Goal: Transaction & Acquisition: Subscribe to service/newsletter

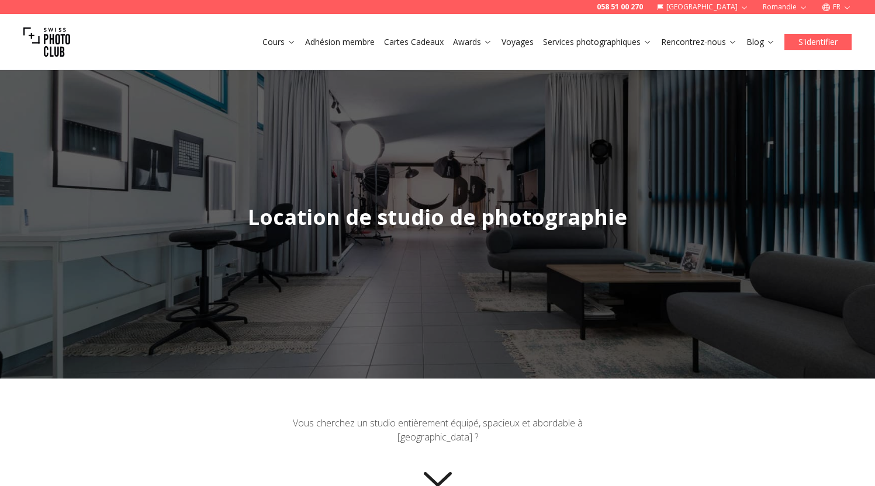
scroll to position [9, 0]
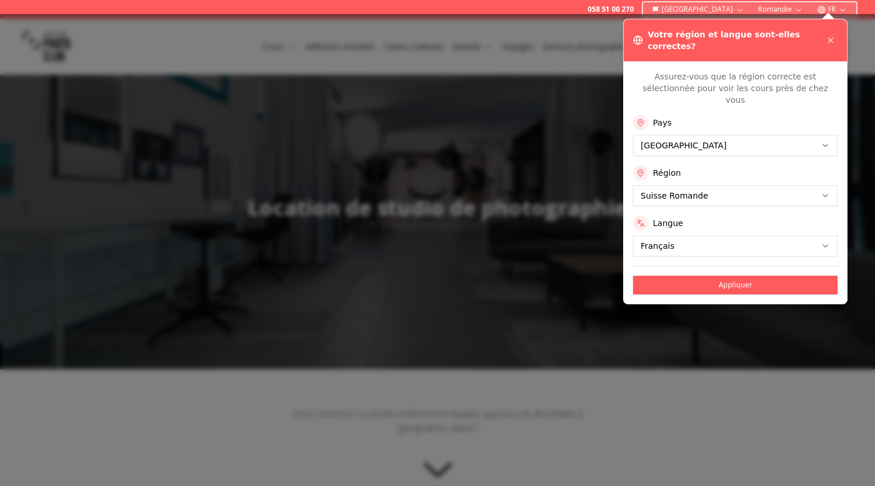
click at [434, 67] on div at bounding box center [437, 250] width 875 height 472
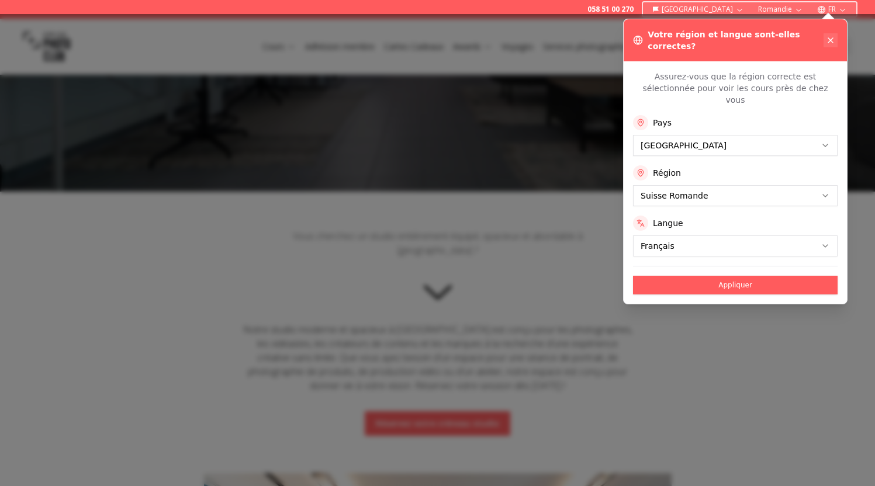
click at [833, 38] on icon at bounding box center [830, 40] width 5 height 5
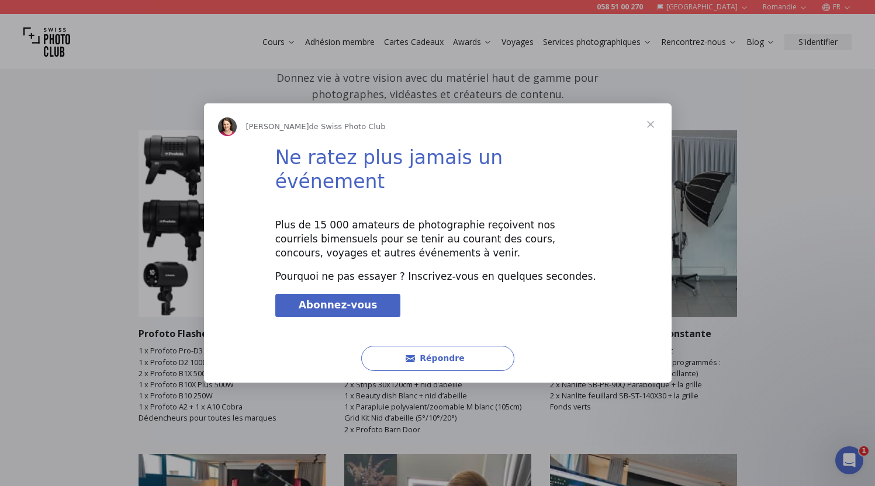
scroll to position [1609, 0]
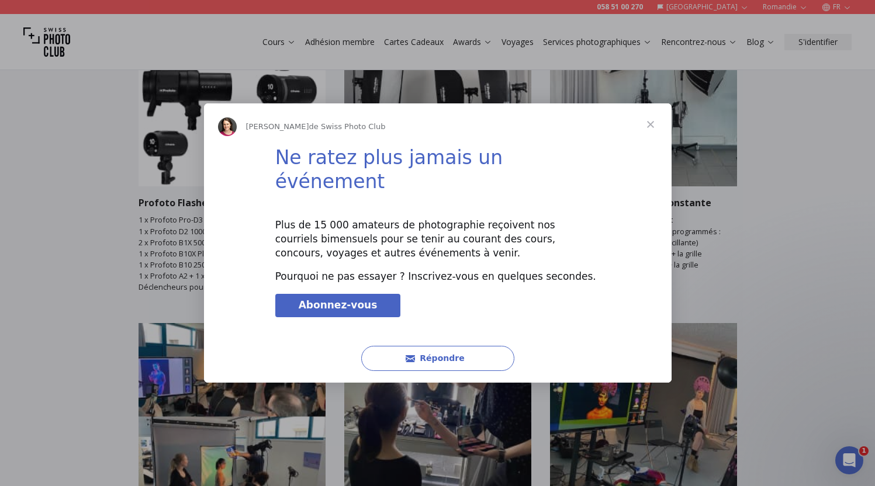
click at [654, 137] on span "Fermer" at bounding box center [651, 124] width 42 height 42
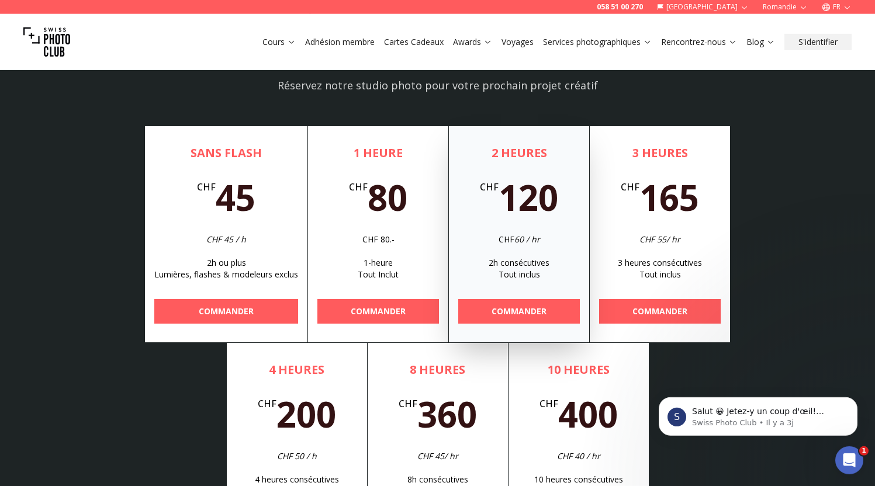
scroll to position [3675, 0]
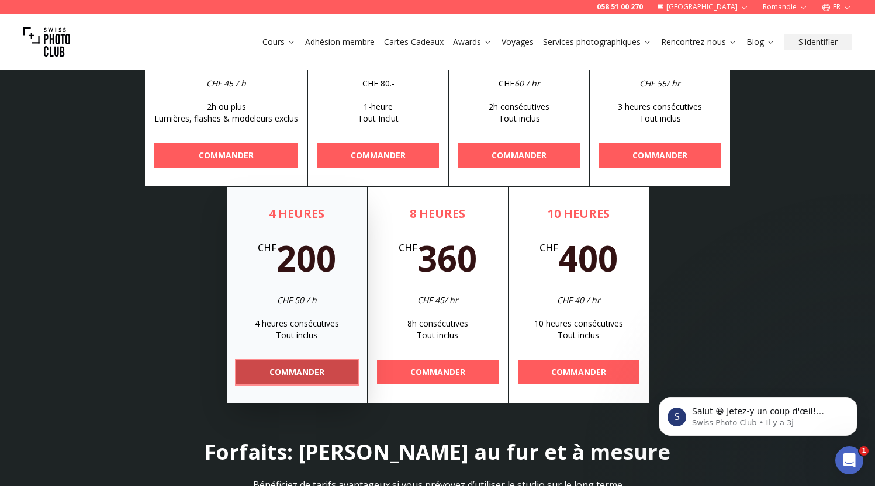
click at [306, 362] on span "COMMANDER" at bounding box center [297, 372] width 74 height 21
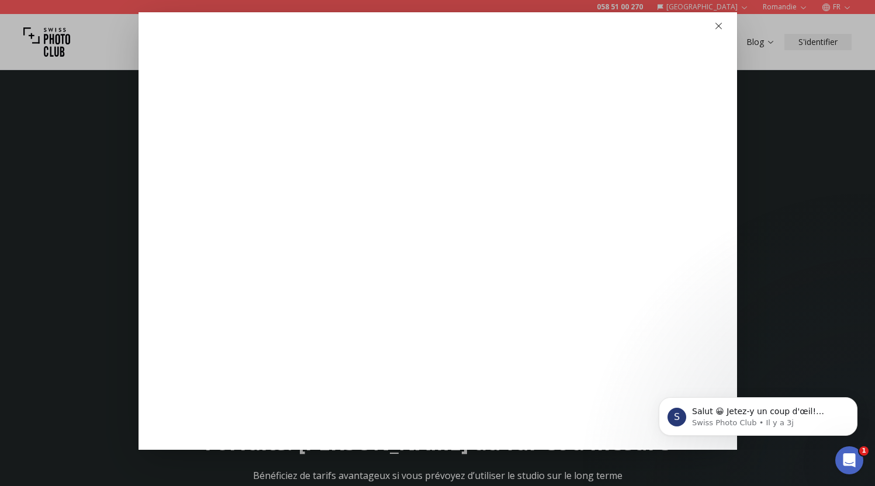
scroll to position [3507, 0]
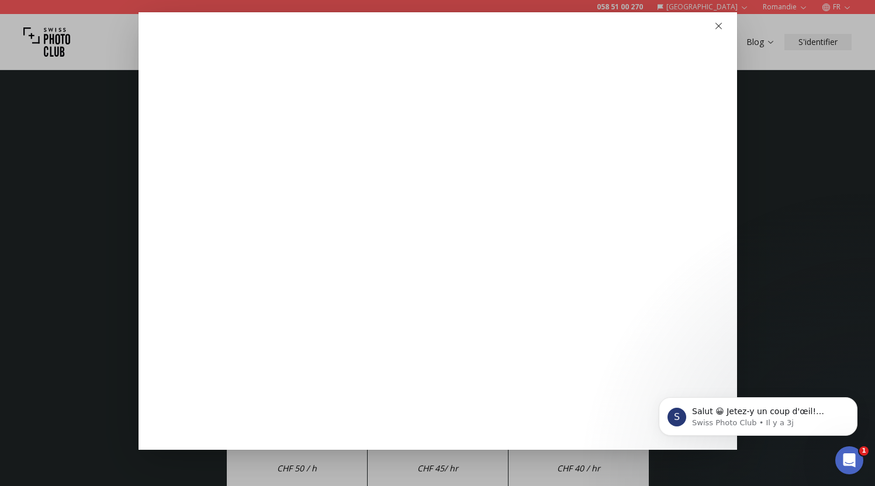
click at [715, 27] on icon "button" at bounding box center [718, 26] width 6 height 6
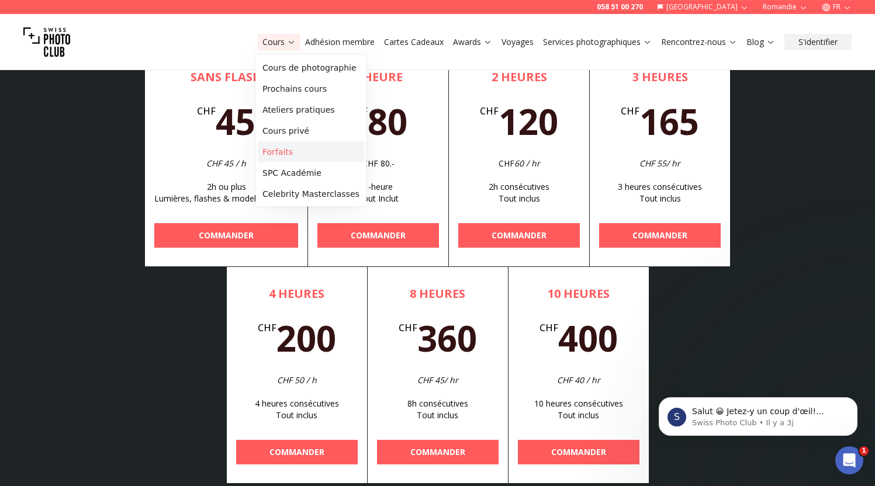
scroll to position [3605, 0]
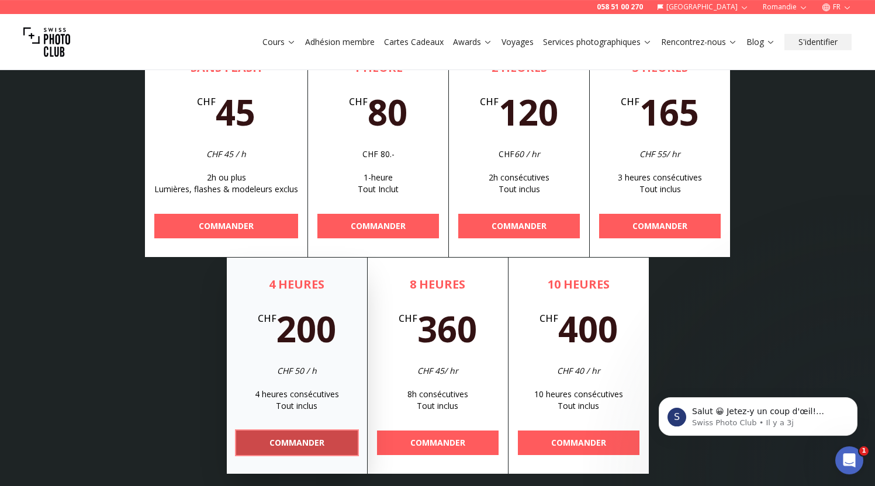
click at [296, 437] on b "COMMANDER" at bounding box center [296, 443] width 55 height 12
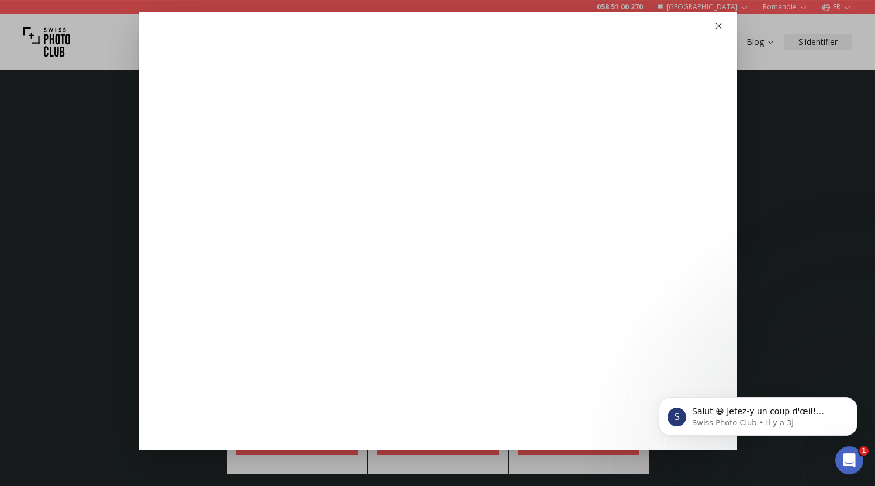
click at [714, 24] on icon "button" at bounding box center [718, 26] width 9 height 9
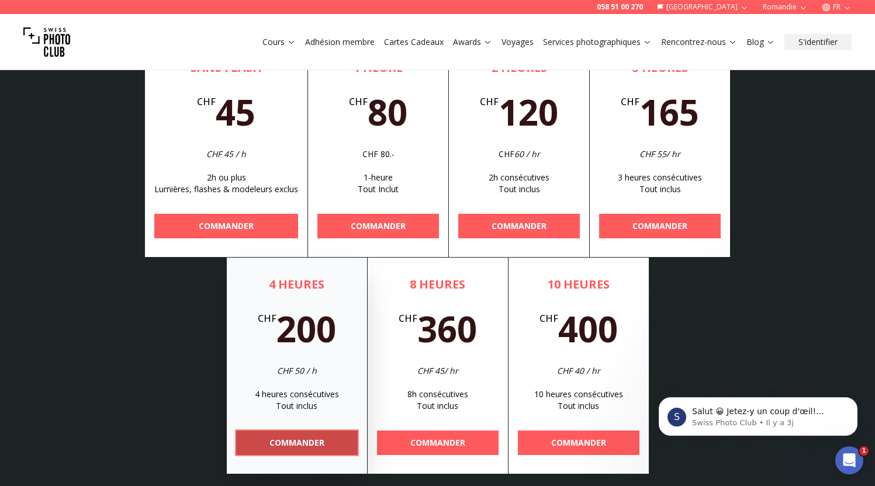
click at [302, 437] on b "COMMANDER" at bounding box center [296, 443] width 55 height 12
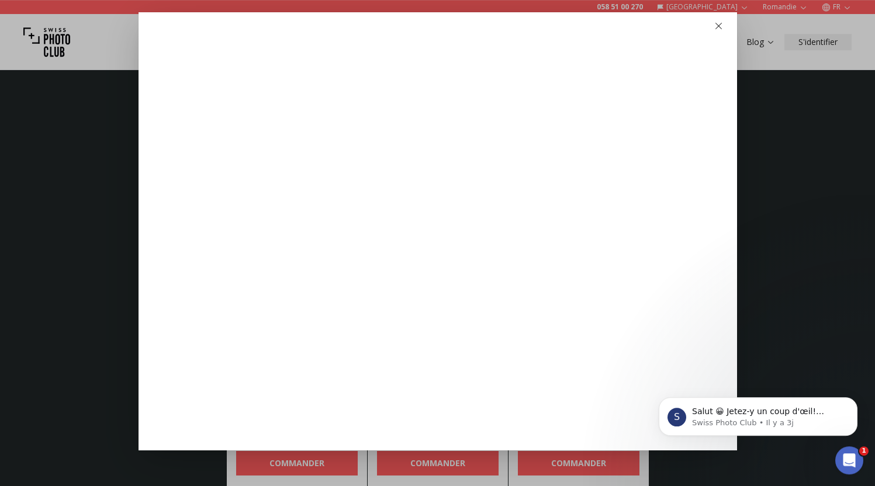
scroll to position [3558, 0]
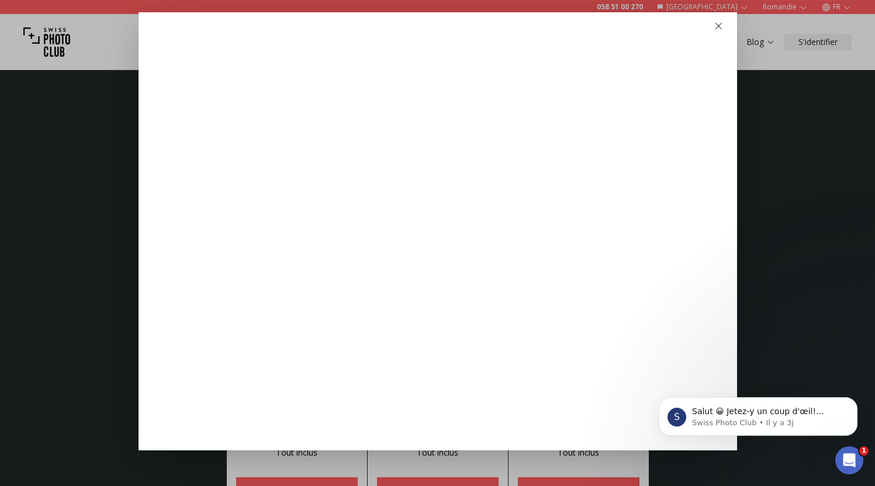
click at [760, 186] on div at bounding box center [437, 243] width 875 height 486
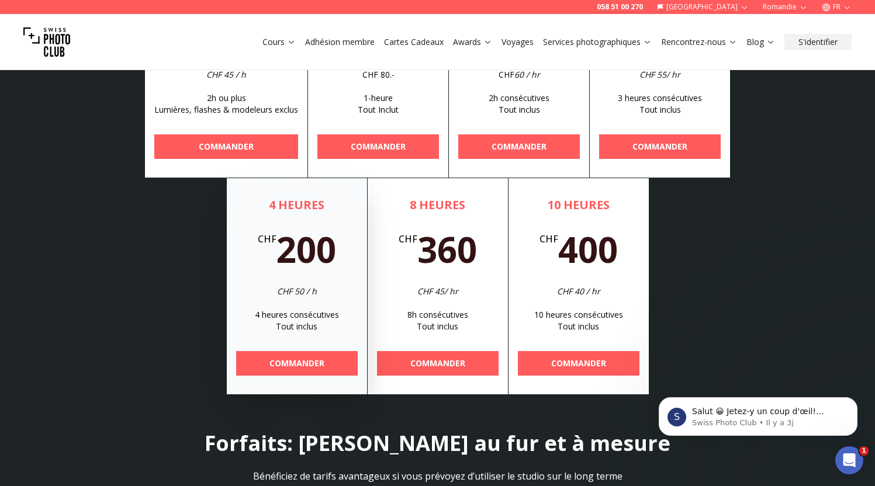
scroll to position [3731, 0]
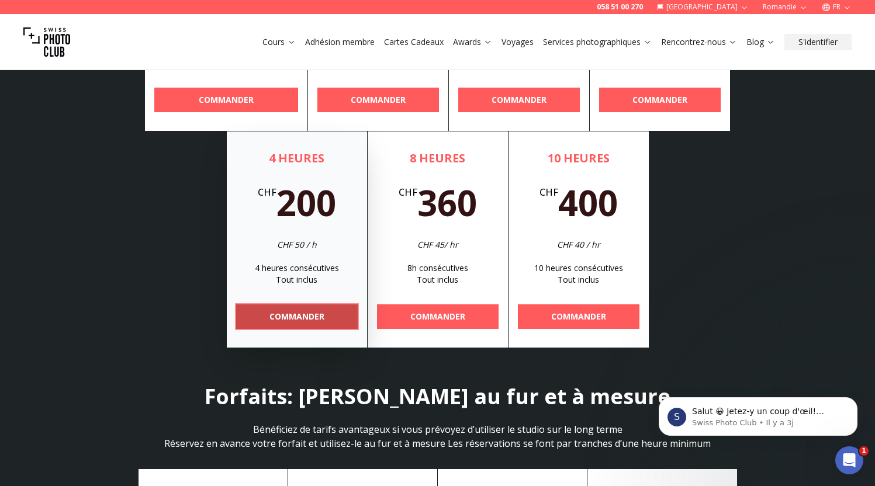
click at [306, 311] on b "COMMANDER" at bounding box center [296, 317] width 55 height 12
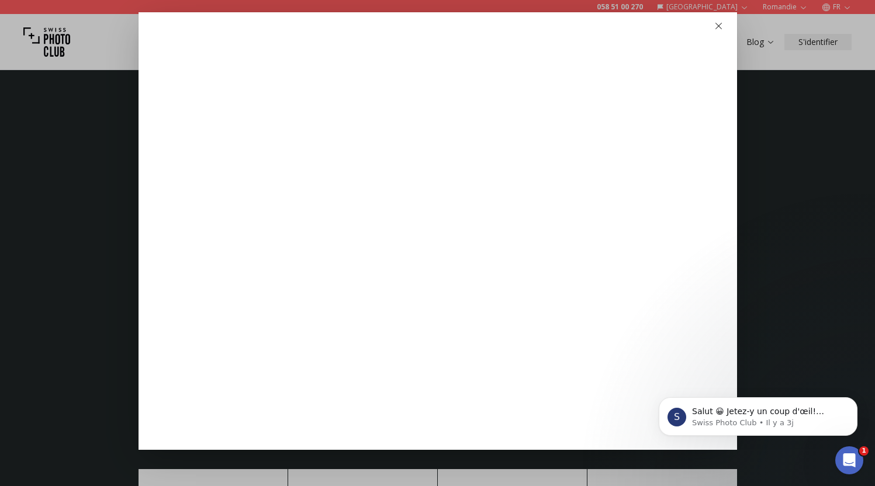
click at [714, 24] on icon "button" at bounding box center [718, 26] width 9 height 9
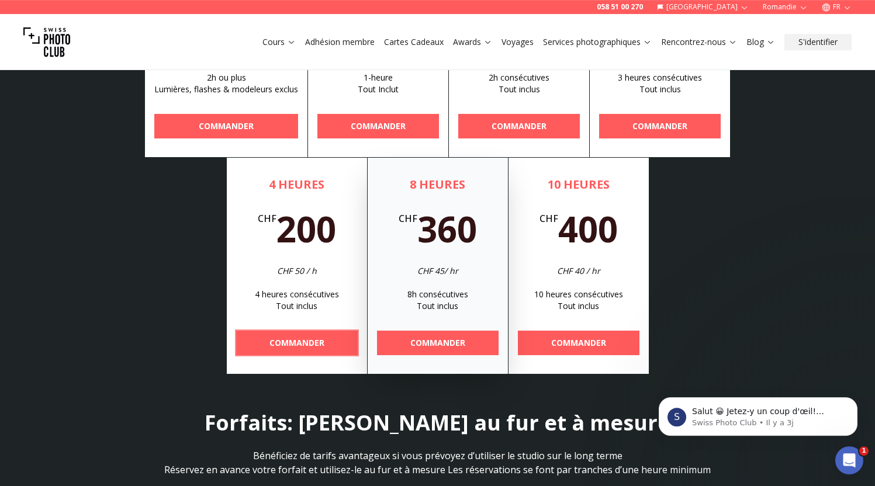
scroll to position [3703, 0]
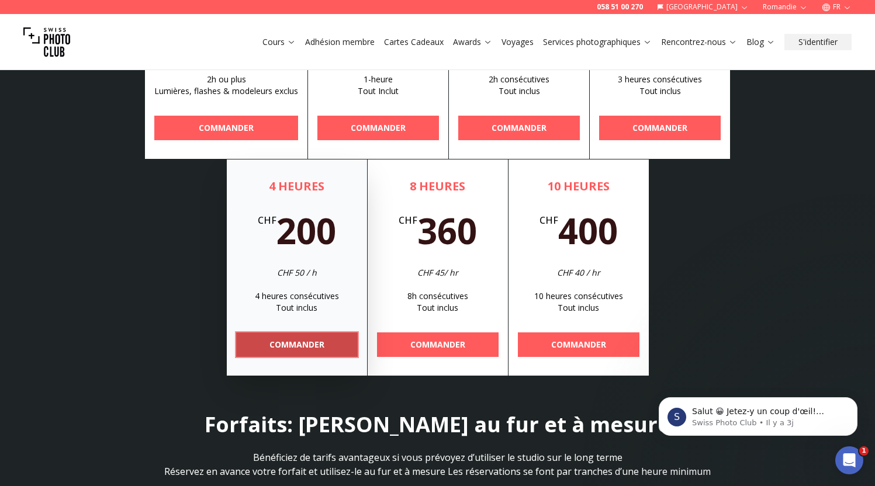
click at [298, 339] on b "COMMANDER" at bounding box center [296, 345] width 55 height 12
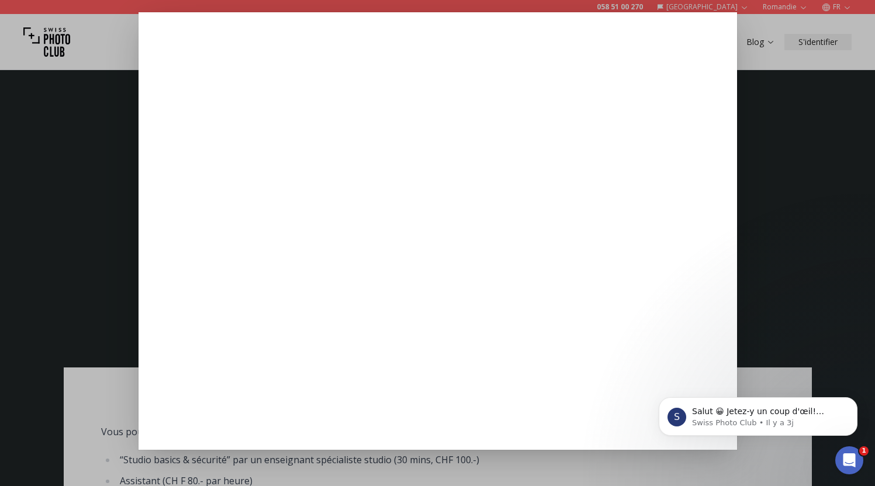
scroll to position [0, 0]
click at [798, 127] on div at bounding box center [437, 243] width 875 height 486
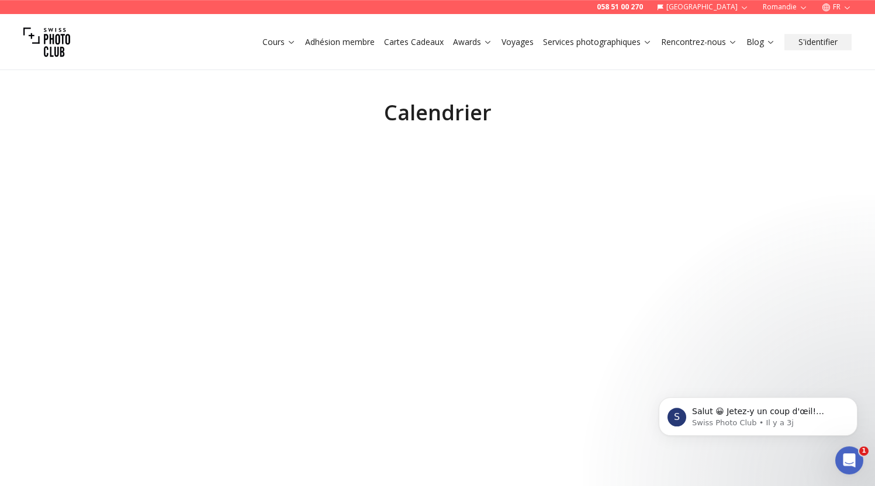
scroll to position [4568, 0]
